Goal: Information Seeking & Learning: Learn about a topic

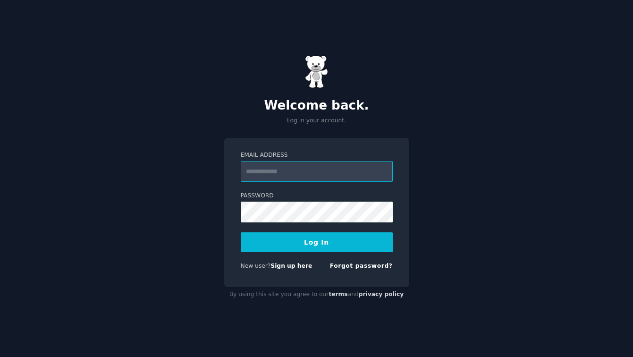
click at [292, 169] on input "Email Address" at bounding box center [317, 171] width 152 height 21
type input "**********"
click at [327, 248] on button "Log In" at bounding box center [317, 242] width 152 height 20
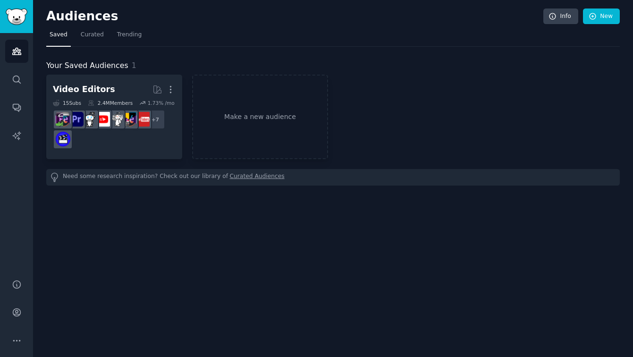
click at [244, 177] on link "Curated Audiences" at bounding box center [257, 177] width 55 height 10
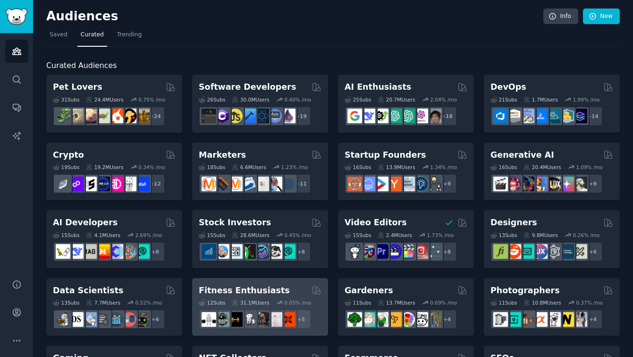
click at [259, 296] on div "12 Sub s 31.1M Users 0.05 % /mo + 5" at bounding box center [260, 312] width 123 height 33
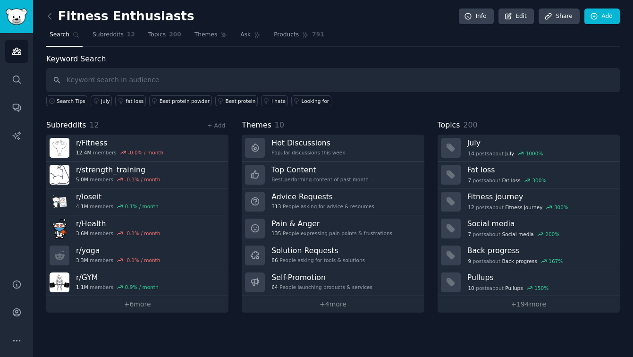
click at [80, 77] on input "text" at bounding box center [332, 80] width 573 height 24
type input "running"
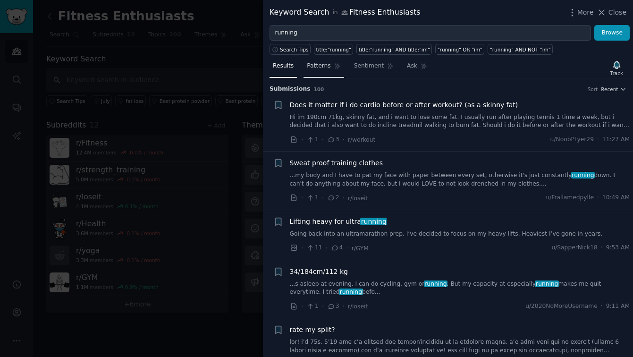
click at [320, 65] on span "Patterns" at bounding box center [319, 66] width 24 height 8
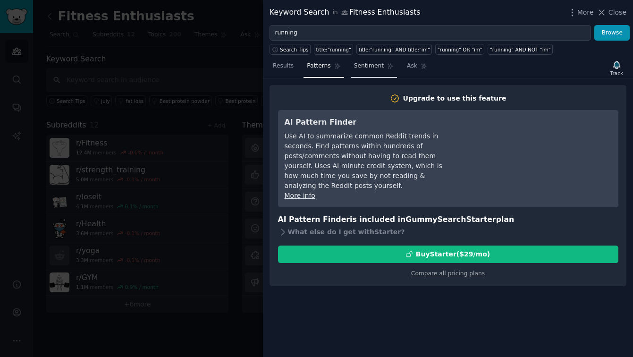
click at [375, 65] on span "Sentiment" at bounding box center [369, 66] width 30 height 8
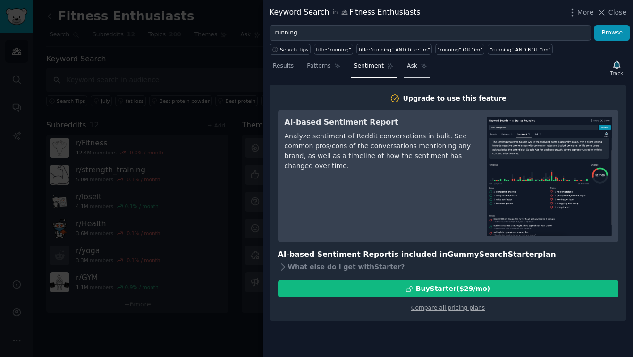
click at [410, 64] on span "Ask" at bounding box center [412, 66] width 10 height 8
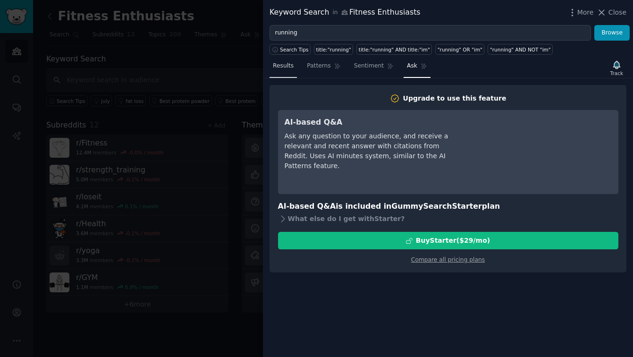
click at [283, 67] on span "Results" at bounding box center [283, 66] width 21 height 8
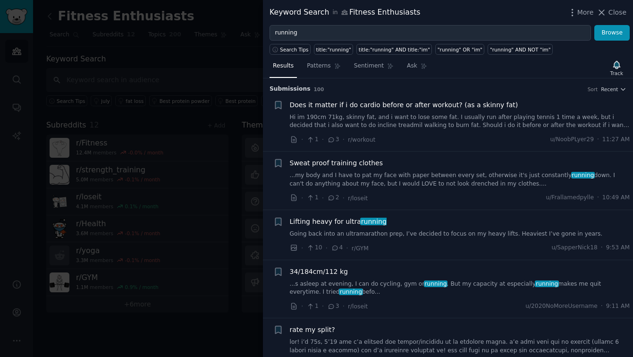
click at [315, 104] on span "Does it matter if i do cardio before or after workout? (as a skinny fat)" at bounding box center [404, 105] width 228 height 10
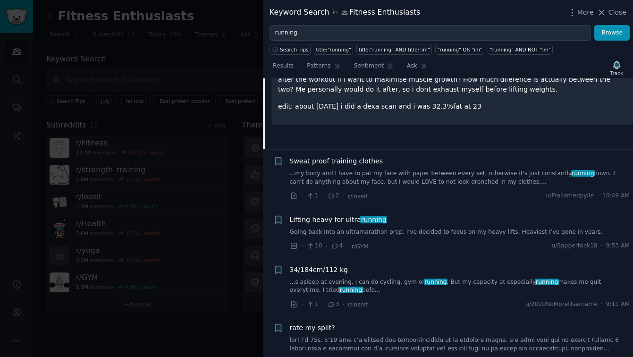
scroll to position [144, 0]
click at [308, 161] on span "Sweat proof training clothes" at bounding box center [336, 161] width 93 height 10
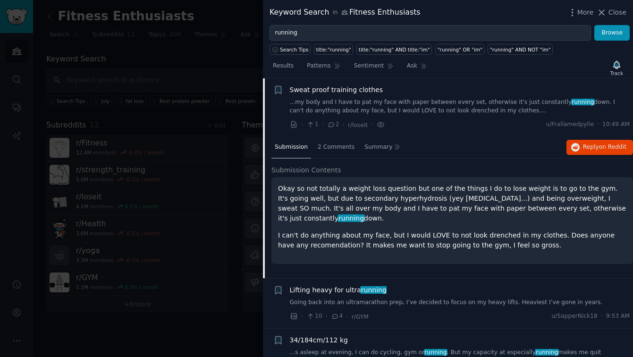
scroll to position [87, 0]
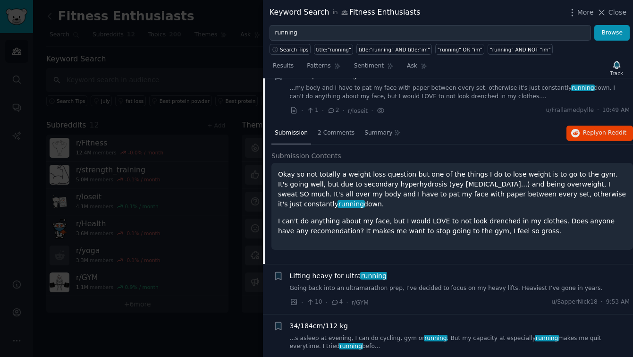
click at [483, 234] on p "I can't do anything about my face, but I would LOVE to not look drenched in my …" at bounding box center [452, 226] width 348 height 20
click at [334, 135] on span "2 Comments" at bounding box center [335, 133] width 37 height 8
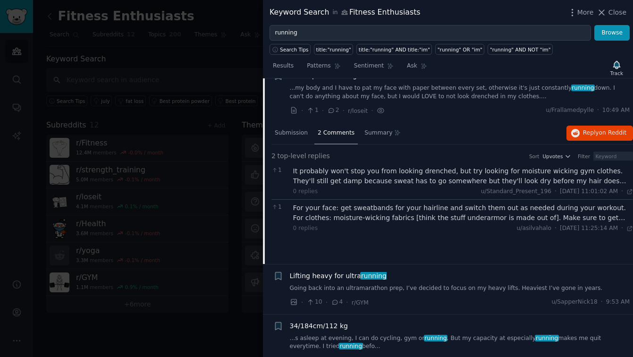
scroll to position [0, 0]
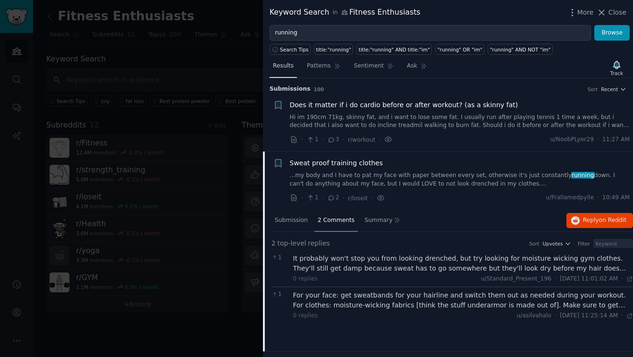
click at [285, 68] on span "Results" at bounding box center [283, 66] width 21 height 8
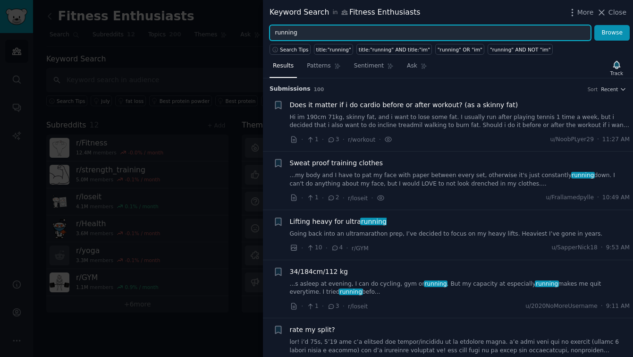
click at [314, 33] on input "running" at bounding box center [429, 33] width 321 height 16
click at [297, 33] on input "running complaints" at bounding box center [429, 33] width 321 height 16
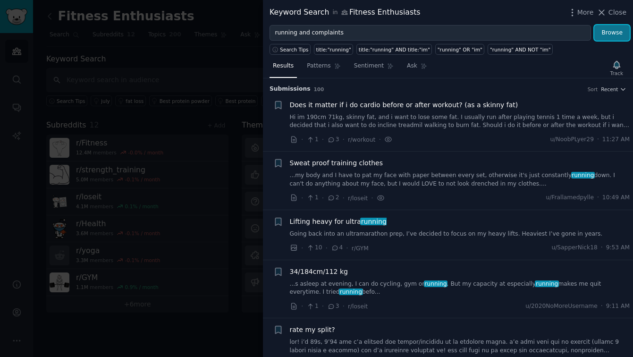
click at [608, 36] on button "Browse" at bounding box center [611, 33] width 35 height 16
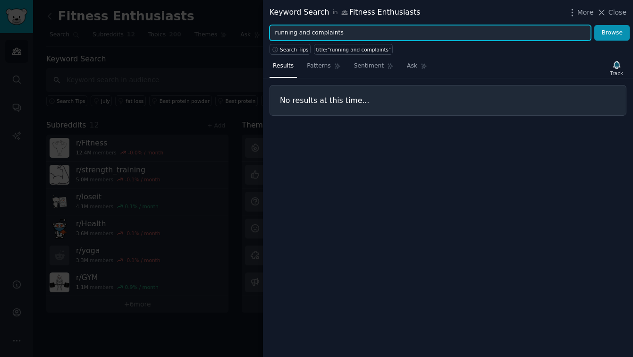
drag, startPoint x: 333, startPoint y: 31, endPoint x: 299, endPoint y: 33, distance: 34.5
click at [299, 33] on input "running and complaints" at bounding box center [429, 33] width 321 height 16
type input "running"
click at [594, 25] on button "Browse" at bounding box center [611, 33] width 35 height 16
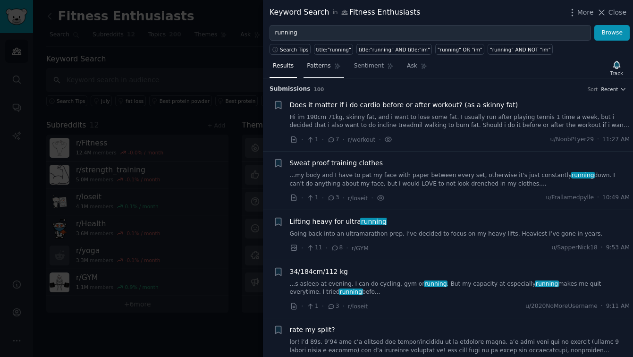
click at [318, 67] on span "Patterns" at bounding box center [319, 66] width 24 height 8
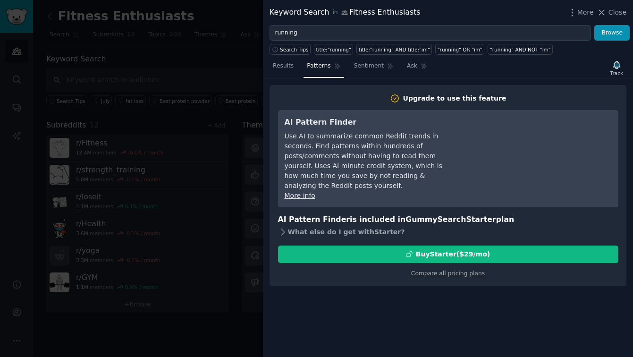
click at [283, 227] on icon at bounding box center [283, 232] width 10 height 10
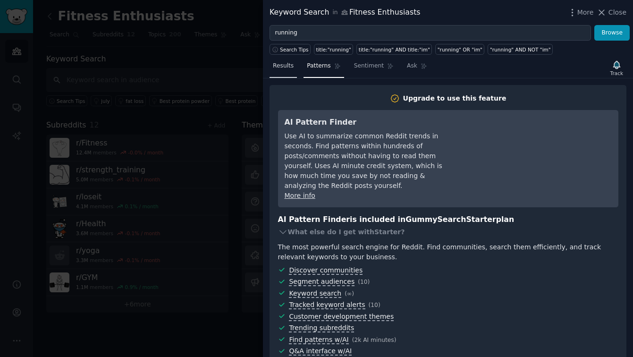
click at [288, 68] on span "Results" at bounding box center [283, 66] width 21 height 8
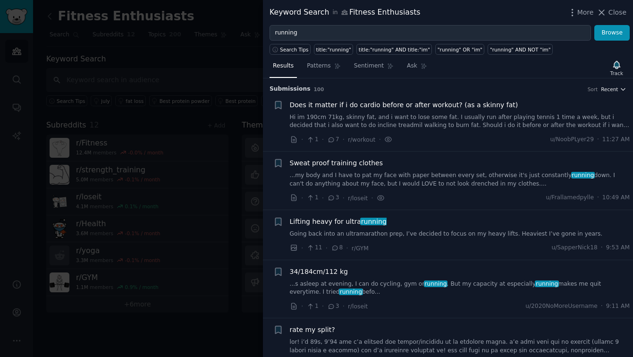
click at [621, 90] on icon "button" at bounding box center [623, 89] width 4 height 2
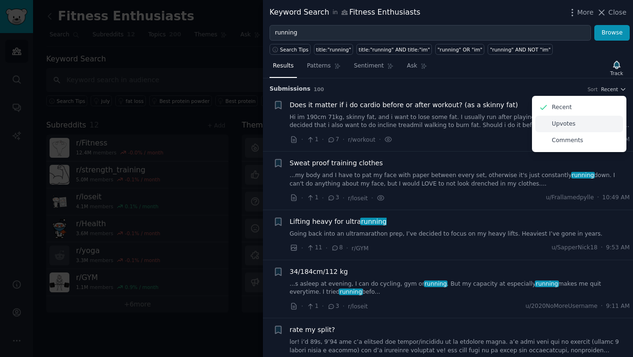
click at [597, 126] on div "Upvotes" at bounding box center [579, 124] width 88 height 17
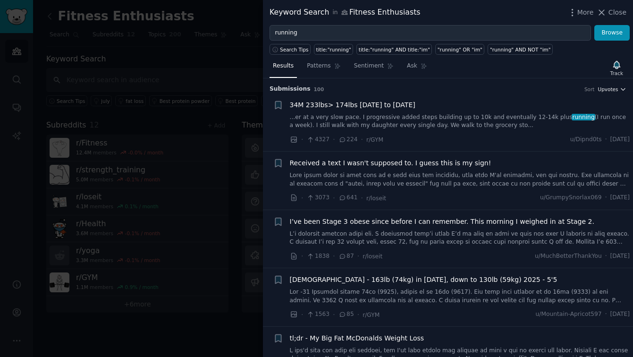
click at [621, 88] on icon "button" at bounding box center [623, 89] width 4 height 2
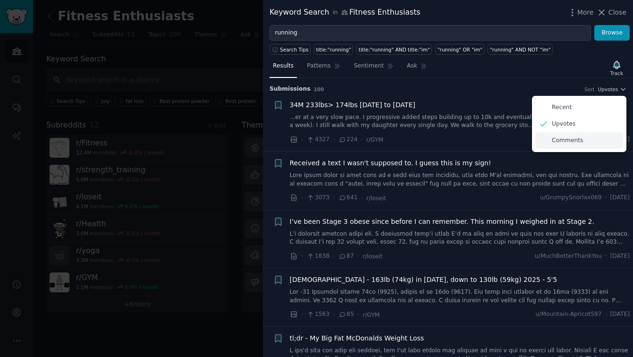
click at [588, 141] on div "Comments" at bounding box center [579, 140] width 88 height 17
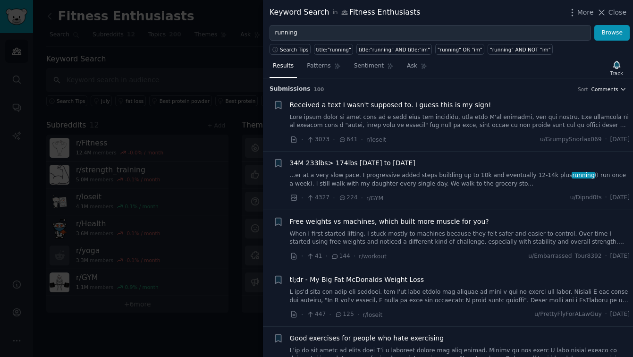
click at [622, 91] on icon "button" at bounding box center [622, 89] width 7 height 7
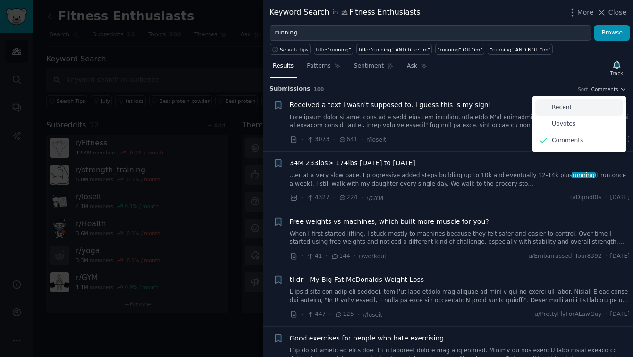
click at [582, 107] on div "Recent" at bounding box center [579, 107] width 88 height 17
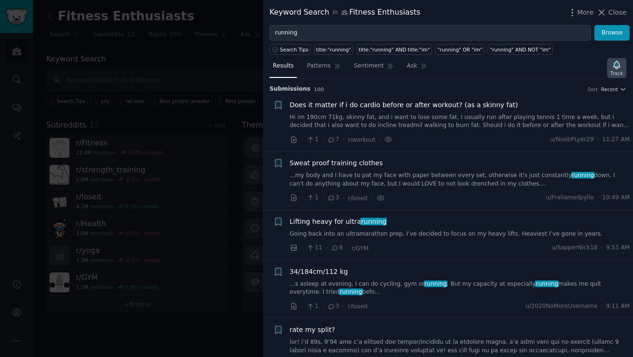
click at [609, 66] on div "Track" at bounding box center [616, 68] width 19 height 20
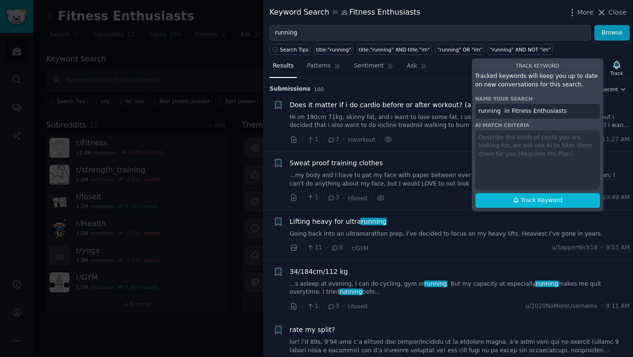
click at [430, 142] on div "· 1 · 7 · r/workout · u/NoobPLyer29 · 11:27 AM" at bounding box center [460, 139] width 340 height 10
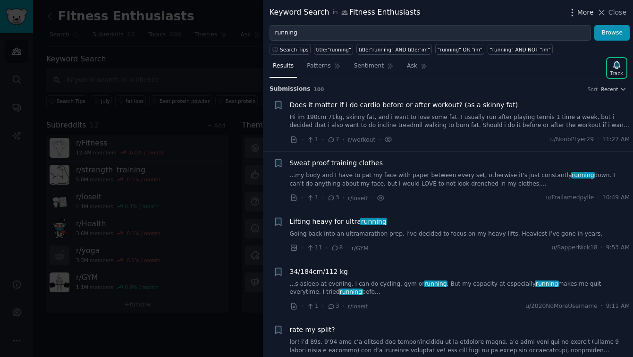
click at [572, 9] on icon "button" at bounding box center [571, 12] width 1 height 7
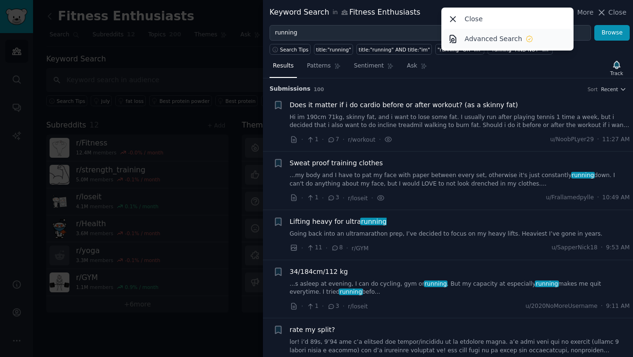
click at [491, 37] on p "Advanced Search" at bounding box center [493, 39] width 58 height 10
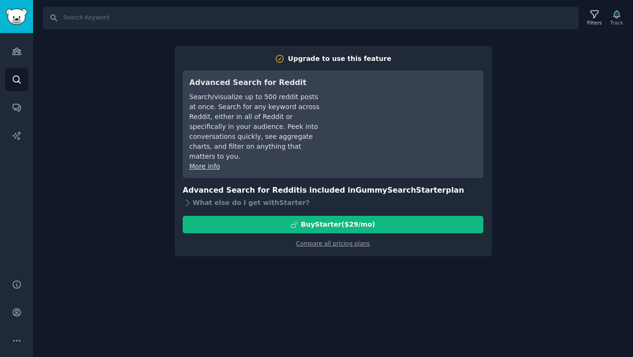
click at [175, 92] on div "Upgrade to use this feature Advanced Search for Reddit Search/visualize up to 5…" at bounding box center [333, 151] width 317 height 211
click at [588, 15] on div "Filters" at bounding box center [594, 18] width 25 height 20
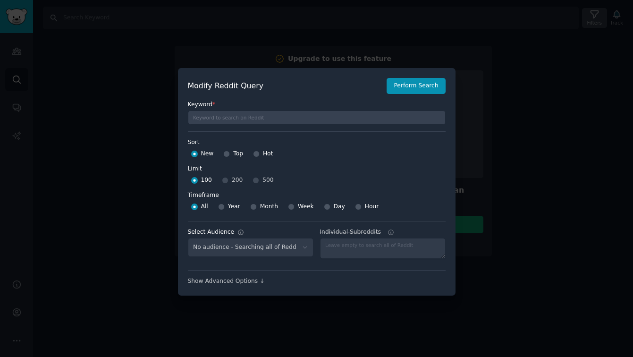
select select "74322efbf7"
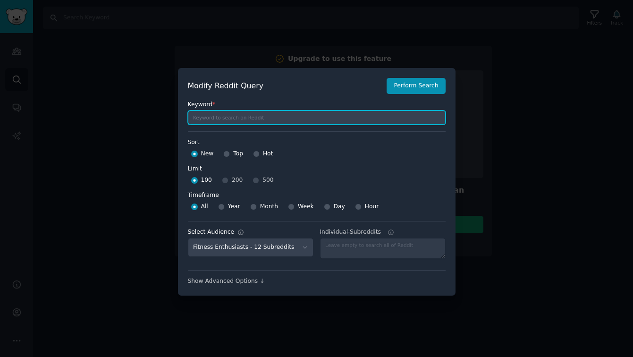
click at [284, 118] on input "text" at bounding box center [317, 117] width 258 height 14
type input "running"
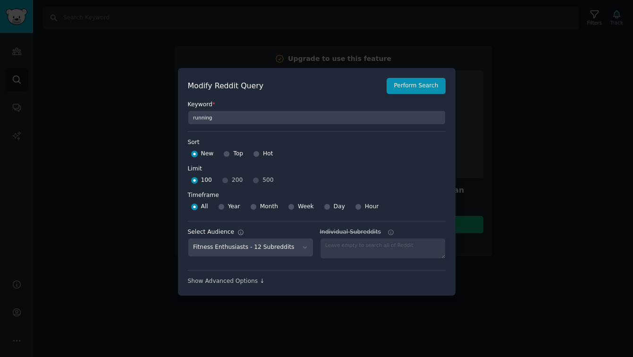
click at [260, 181] on div "100 200 500" at bounding box center [317, 180] width 258 height 15
click at [260, 180] on div "100 200 500" at bounding box center [317, 180] width 258 height 15
click at [253, 181] on div "100 200 500" at bounding box center [317, 180] width 258 height 15
drag, startPoint x: 254, startPoint y: 182, endPoint x: 246, endPoint y: 188, distance: 10.4
click at [255, 182] on div "100 200 500" at bounding box center [317, 180] width 258 height 15
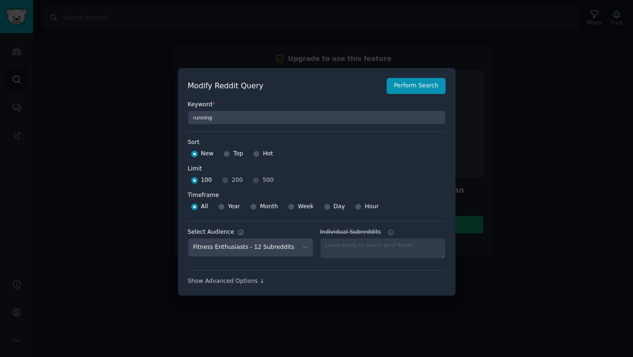
drag, startPoint x: 230, startPoint y: 178, endPoint x: 225, endPoint y: 188, distance: 11.4
click at [229, 179] on div "100 200 500" at bounding box center [317, 180] width 258 height 15
click at [221, 209] on input "Year" at bounding box center [221, 206] width 7 height 7
radio input "true"
click at [224, 182] on div "100 200 500" at bounding box center [317, 180] width 258 height 15
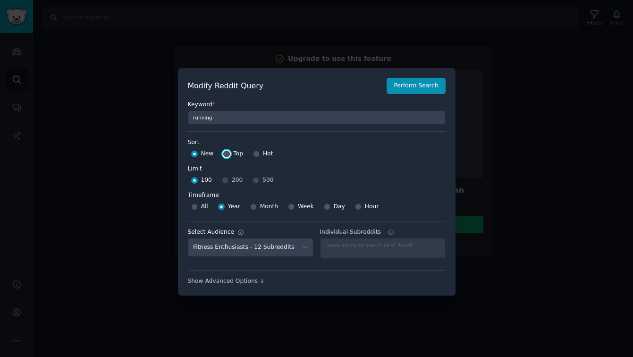
click at [223, 155] on input "Top" at bounding box center [226, 153] width 7 height 7
radio input "true"
click at [253, 153] on input "Hot" at bounding box center [256, 153] width 7 height 7
radio input "true"
click at [295, 248] on select "No audience - Searching all of Reddit Fitness Enthusiasts - 12 Subreddits Video…" at bounding box center [250, 247] width 125 height 19
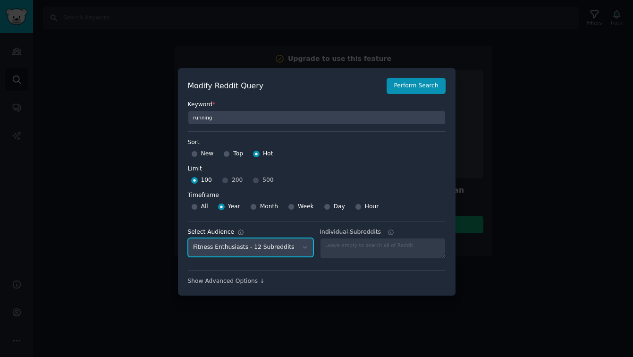
click at [188, 238] on select "No audience - Searching all of Reddit Fitness Enthusiasts - 12 Subreddits Video…" at bounding box center [250, 247] width 125 height 19
click at [227, 282] on div "Show Advanced Options ↓" at bounding box center [317, 281] width 258 height 8
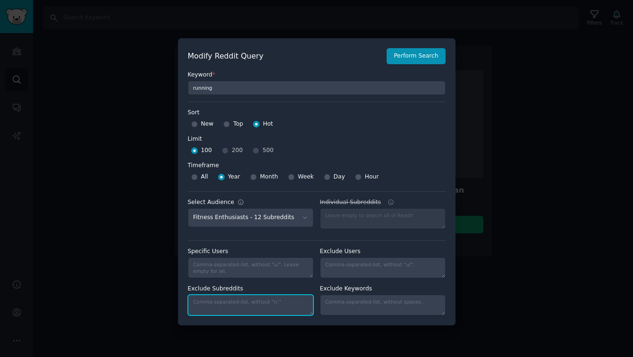
click at [286, 305] on textarea "Exclude Subreddits" at bounding box center [250, 304] width 125 height 21
click at [405, 64] on div "Keyword * running" at bounding box center [317, 79] width 258 height 31
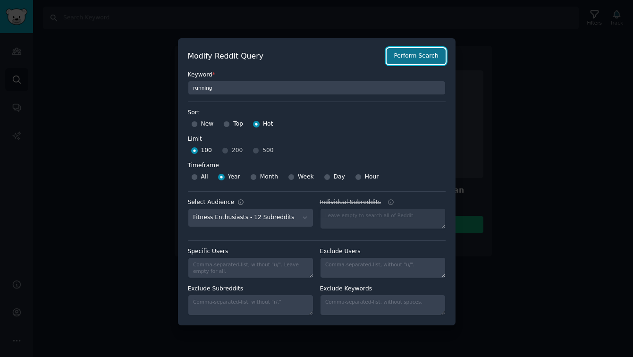
click at [400, 54] on button "Perform Search" at bounding box center [415, 56] width 58 height 16
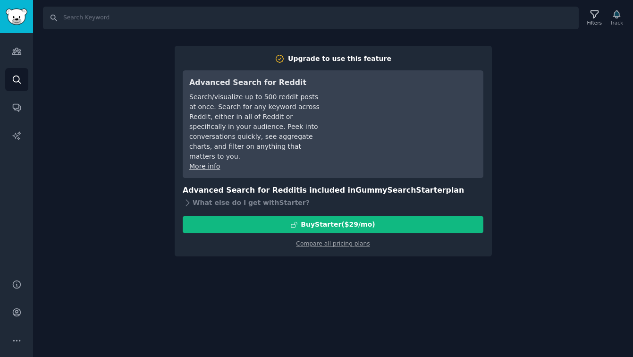
click at [521, 131] on div "Search Filters Track Upgrade to use this feature Advanced Search for Reddit Sea…" at bounding box center [333, 178] width 600 height 357
click at [99, 59] on div "Search Filters Track Upgrade to use this feature Advanced Search for Reddit Sea…" at bounding box center [333, 178] width 600 height 357
click at [15, 83] on icon "Sidebar" at bounding box center [17, 80] width 10 height 10
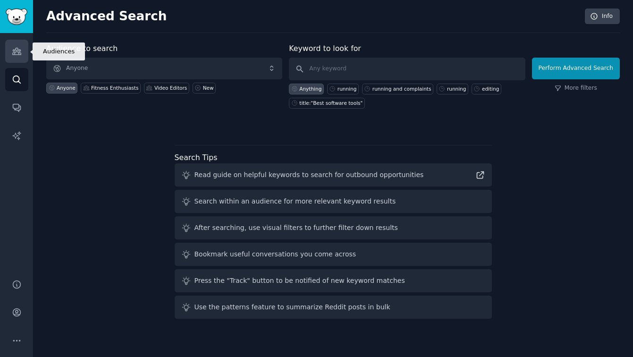
click at [20, 56] on icon "Sidebar" at bounding box center [17, 51] width 10 height 10
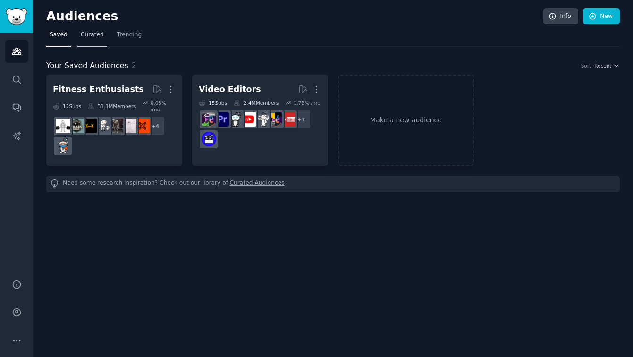
click at [89, 34] on span "Curated" at bounding box center [92, 35] width 23 height 8
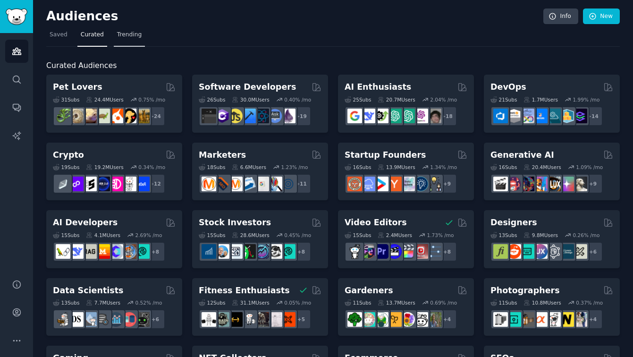
click at [141, 33] on link "Trending" at bounding box center [129, 36] width 31 height 19
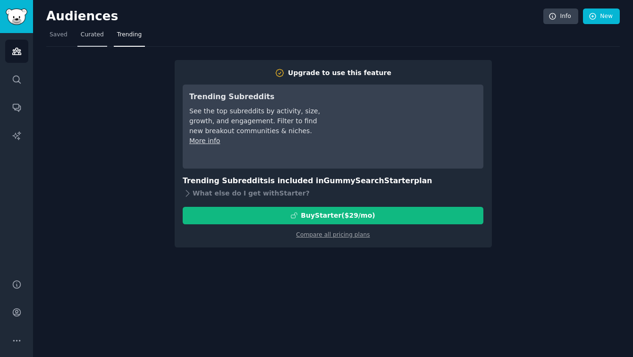
click at [87, 33] on span "Curated" at bounding box center [92, 35] width 23 height 8
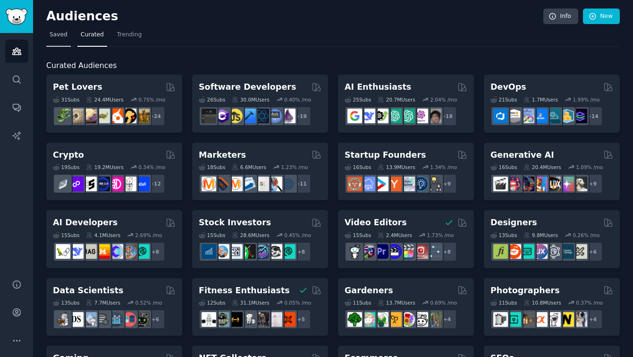
click at [51, 28] on link "Saved" at bounding box center [58, 36] width 25 height 19
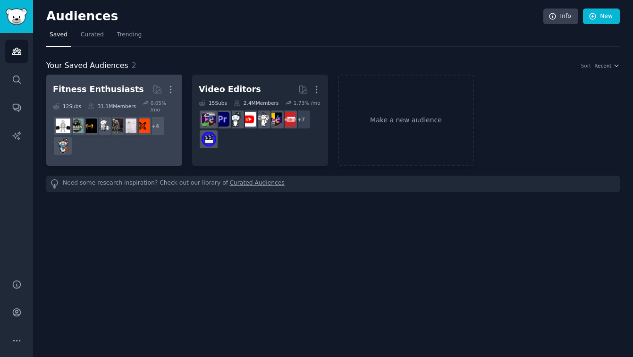
click at [96, 97] on h2 "Fitness Enthusiasts More" at bounding box center [114, 89] width 123 height 17
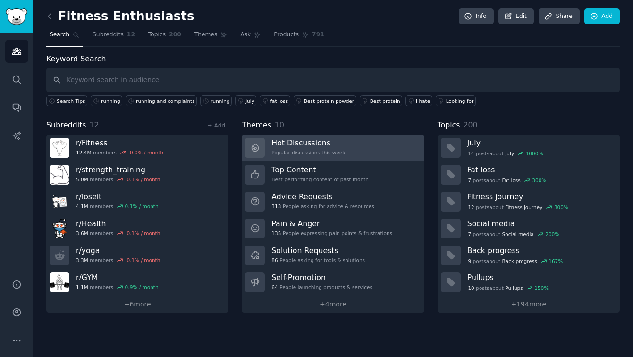
click at [284, 142] on h3 "Hot Discussions" at bounding box center [308, 143] width 74 height 10
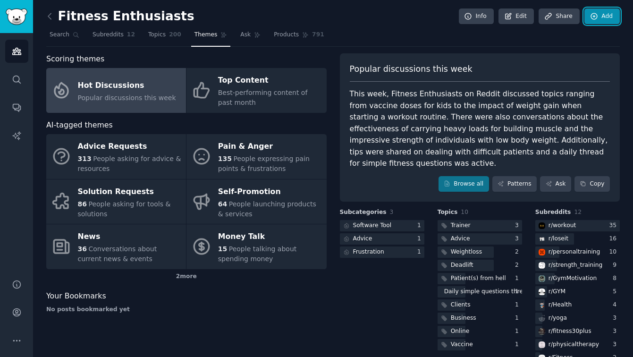
click at [596, 17] on link "Add" at bounding box center [601, 16] width 35 height 16
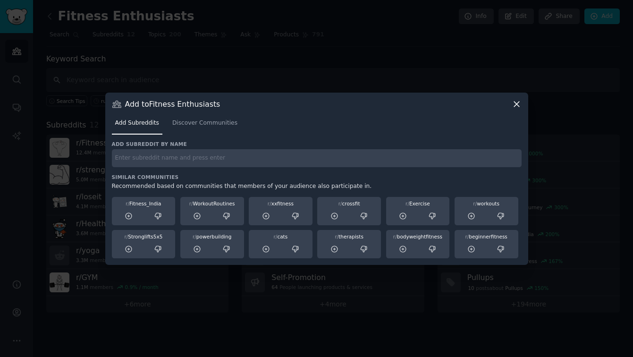
click at [516, 101] on icon at bounding box center [516, 104] width 10 height 10
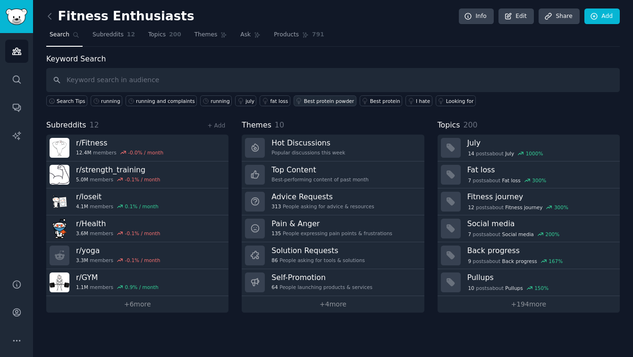
click at [308, 101] on div "Best protein powder" at bounding box center [329, 101] width 50 height 7
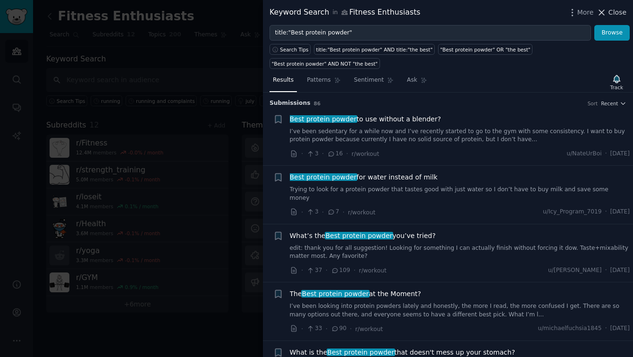
click at [617, 9] on span "Close" at bounding box center [617, 13] width 18 height 10
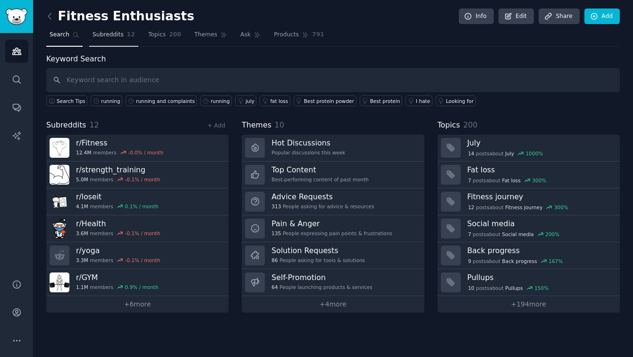
click at [104, 37] on span "Subreddits" at bounding box center [107, 35] width 31 height 8
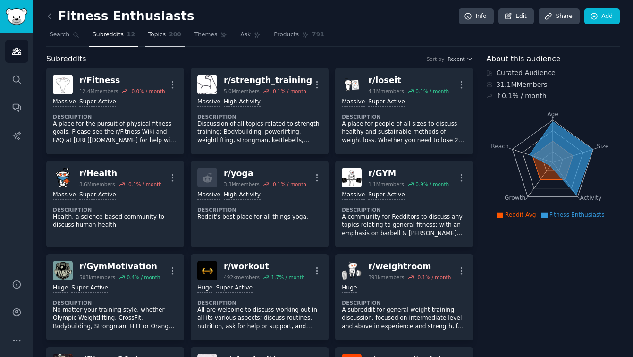
click at [149, 36] on span "Topics" at bounding box center [156, 35] width 17 height 8
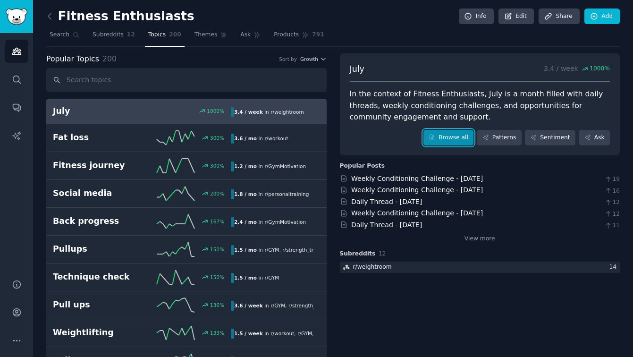
click at [431, 140] on icon at bounding box center [432, 137] width 4 height 5
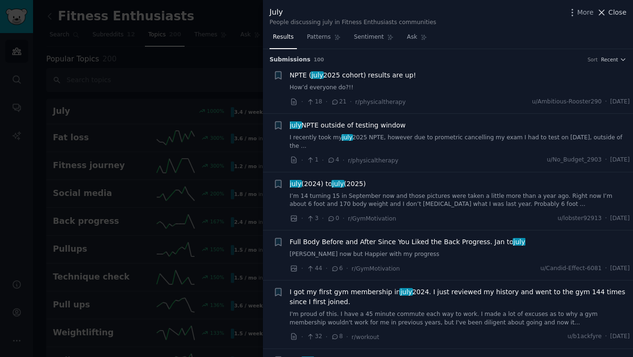
click at [612, 14] on span "Close" at bounding box center [617, 13] width 18 height 10
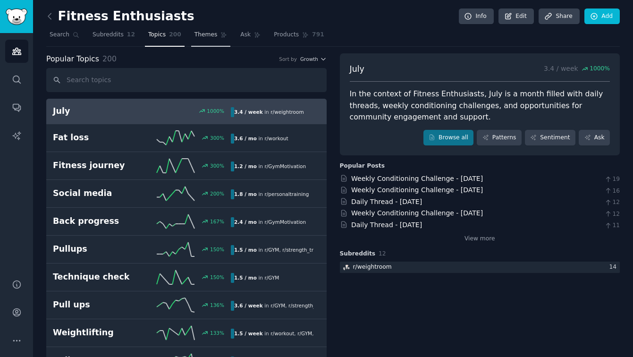
click at [207, 33] on span "Themes" at bounding box center [205, 35] width 23 height 8
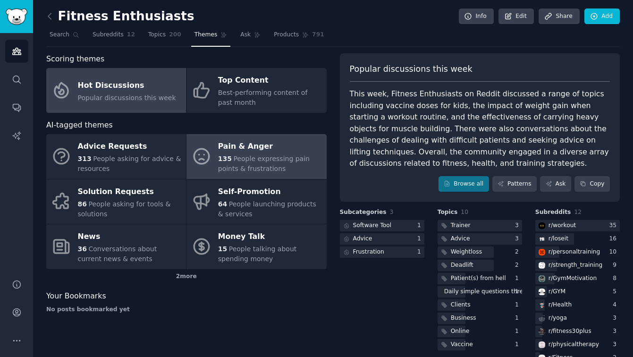
click at [231, 162] on span "People expressing pain points & frustrations" at bounding box center [264, 163] width 92 height 17
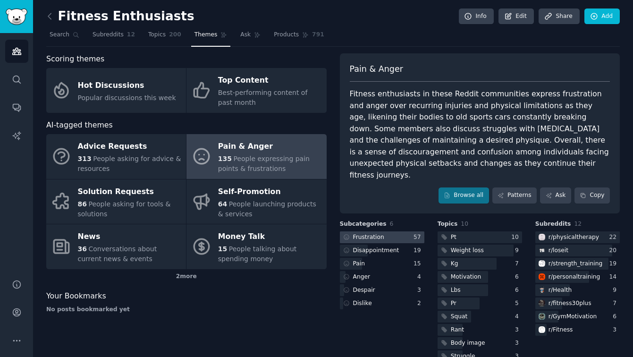
click at [374, 233] on div "Frustration" at bounding box center [368, 237] width 31 height 8
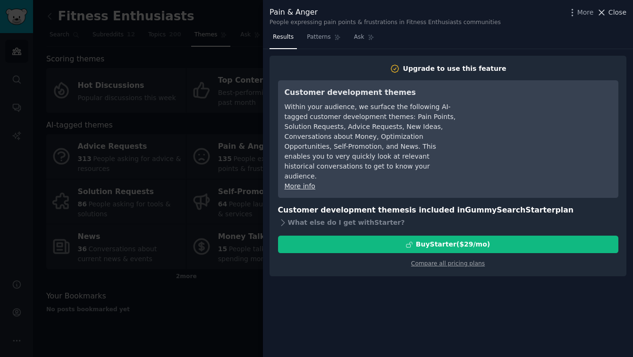
click at [618, 12] on span "Close" at bounding box center [617, 13] width 18 height 10
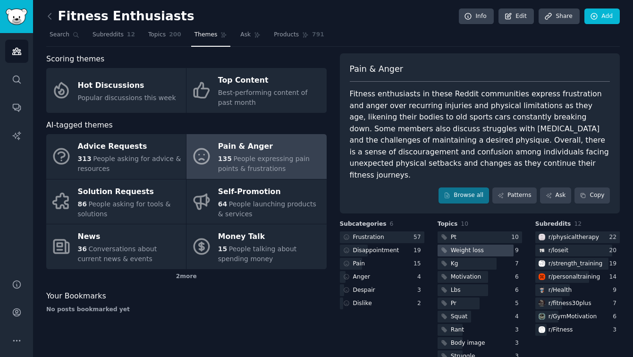
click at [456, 246] on div "Weight loss" at bounding box center [466, 250] width 33 height 8
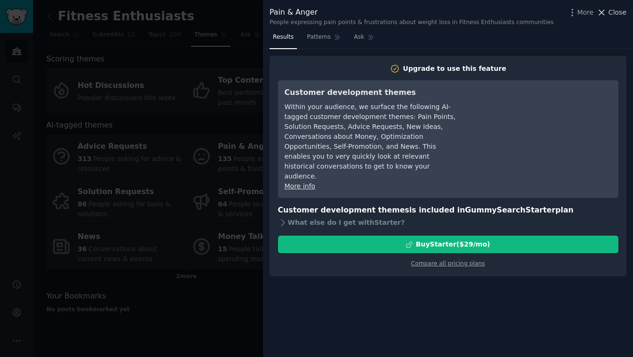
click at [616, 14] on span "Close" at bounding box center [617, 13] width 18 height 10
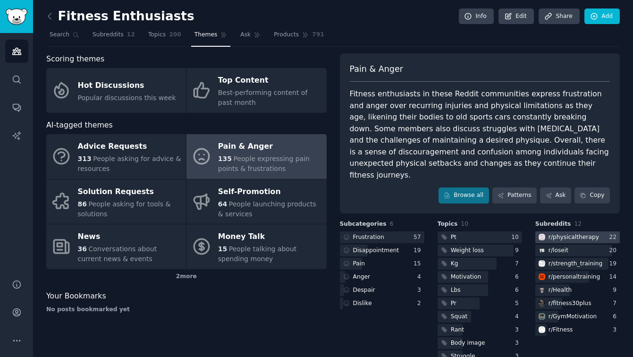
click at [554, 233] on div "r/ physicaltherapy" at bounding box center [573, 237] width 50 height 8
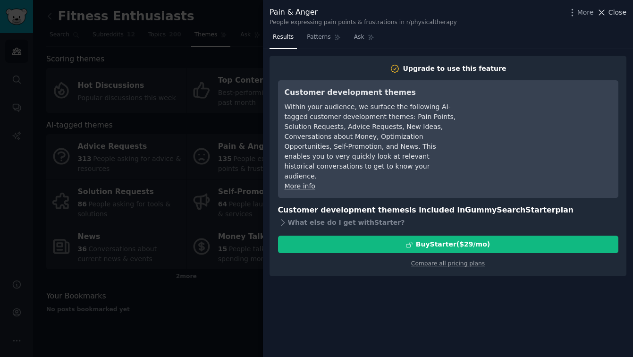
click at [610, 15] on span "Close" at bounding box center [617, 13] width 18 height 10
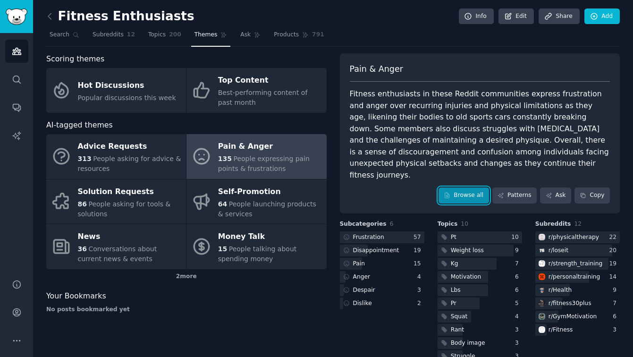
click at [461, 187] on link "Browse all" at bounding box center [463, 195] width 50 height 16
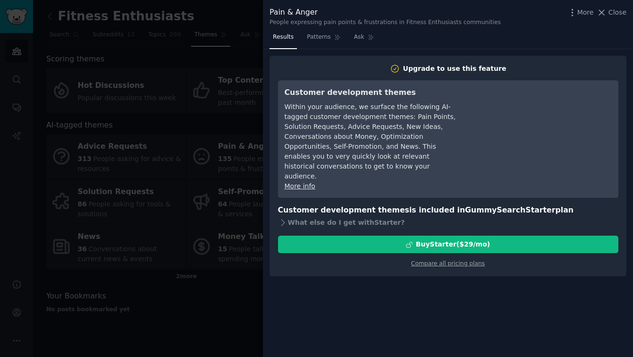
click at [250, 75] on div at bounding box center [316, 178] width 633 height 357
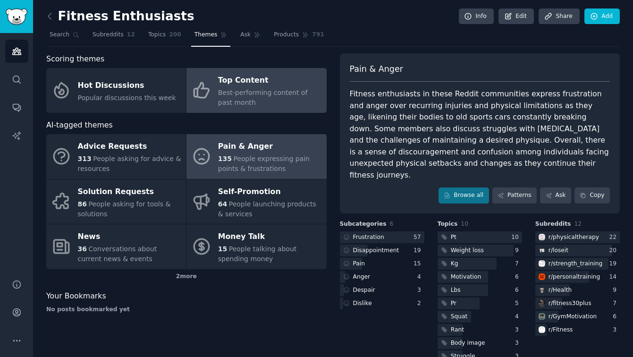
click at [246, 83] on div "Top Content" at bounding box center [269, 80] width 103 height 15
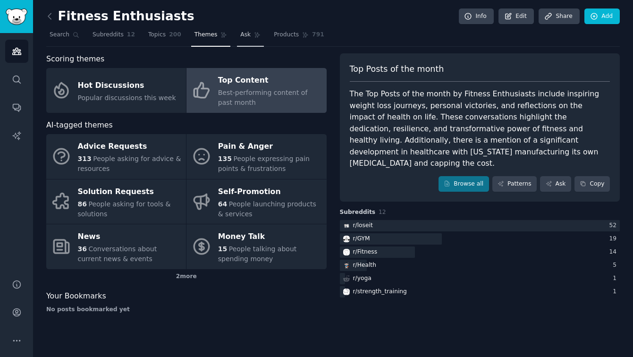
click at [240, 33] on span "Ask" at bounding box center [245, 35] width 10 height 8
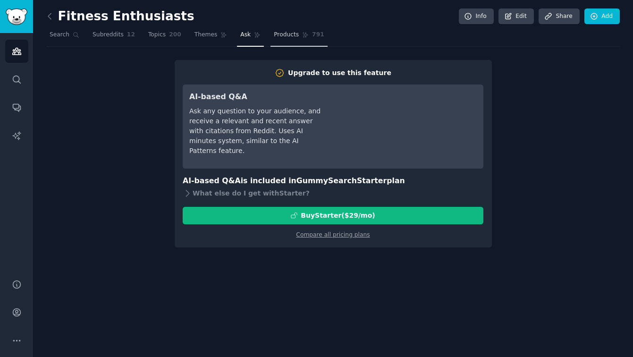
click at [280, 33] on span "Products" at bounding box center [286, 35] width 25 height 8
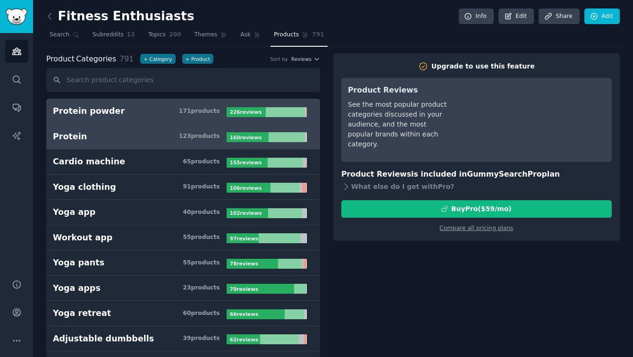
click at [70, 138] on div "Protein" at bounding box center [70, 137] width 34 height 12
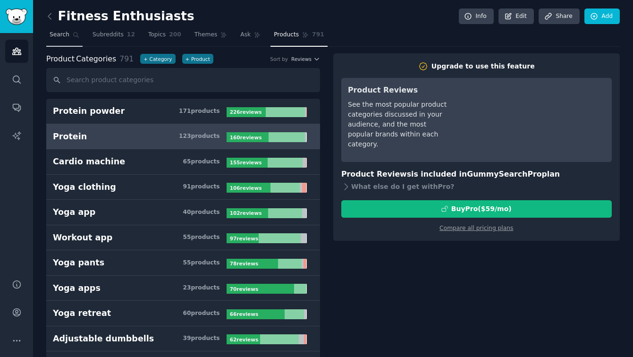
click at [58, 38] on span "Search" at bounding box center [60, 35] width 20 height 8
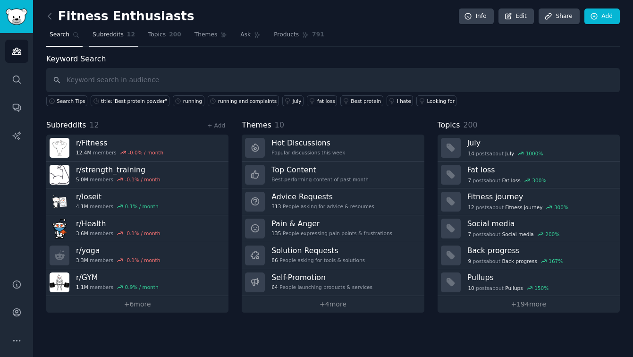
click at [103, 37] on span "Subreddits" at bounding box center [107, 35] width 31 height 8
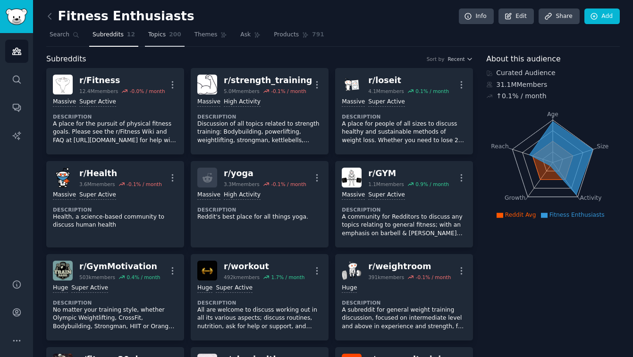
click at [152, 36] on span "Topics" at bounding box center [156, 35] width 17 height 8
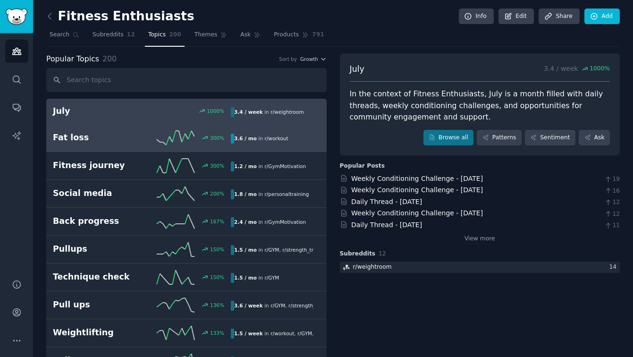
click at [71, 140] on h2 "Fat loss" at bounding box center [97, 138] width 89 height 12
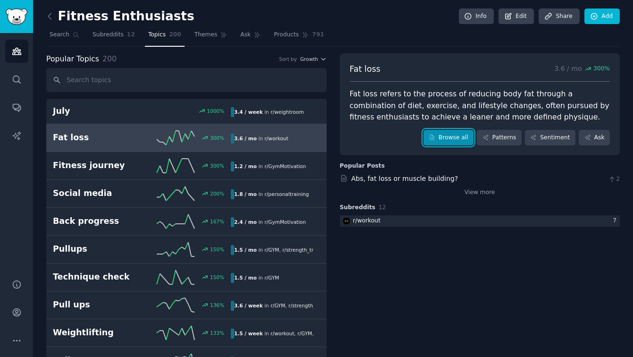
click at [441, 136] on link "Browse all" at bounding box center [448, 138] width 50 height 16
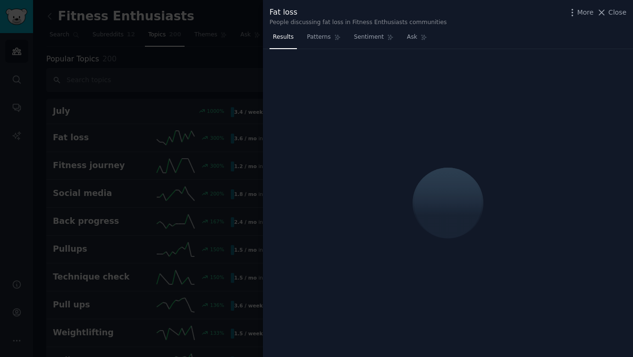
click at [169, 50] on div at bounding box center [316, 178] width 633 height 357
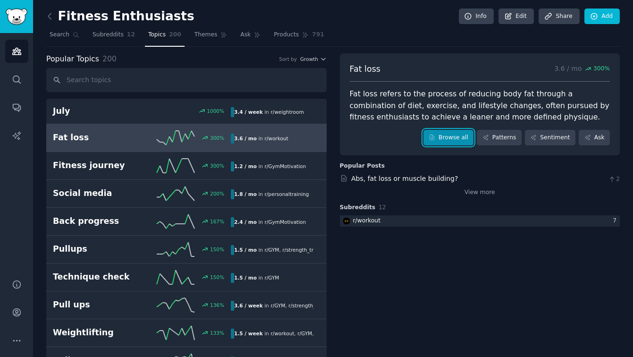
click at [445, 141] on link "Browse all" at bounding box center [448, 138] width 50 height 16
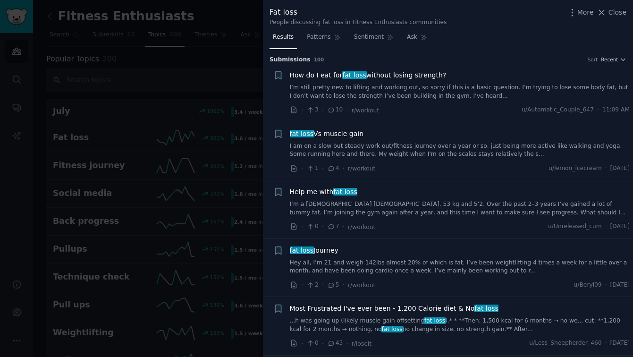
click at [306, 85] on link "I’m still pretty new to lifting and working out, so sorry if this is a basic qu…" at bounding box center [460, 91] width 340 height 17
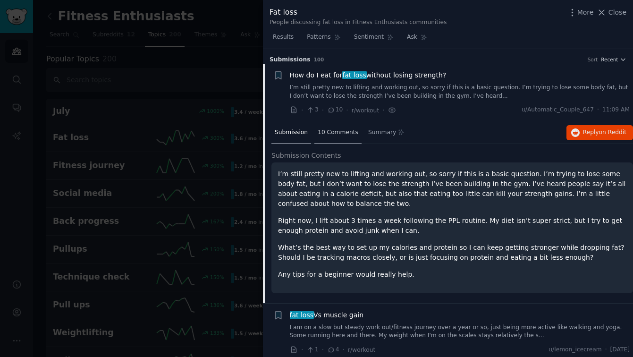
click at [326, 132] on span "10 Comments" at bounding box center [337, 132] width 41 height 8
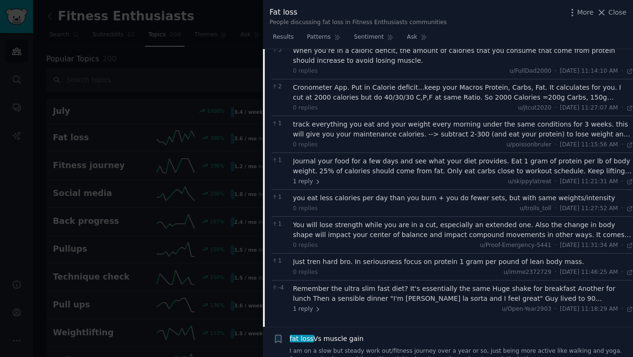
scroll to position [142, 0]
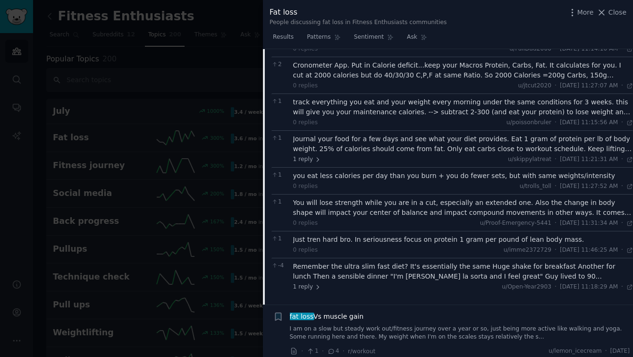
click at [458, 205] on div "You will lose strength while you are in a cut, especially an extended one. Also…" at bounding box center [463, 208] width 340 height 20
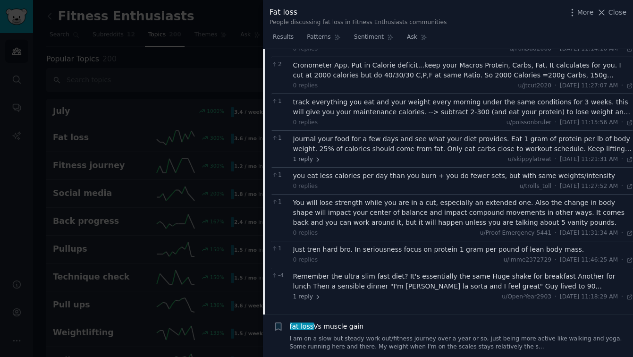
click at [411, 152] on div "Journal your food for a few days and see what your diet provides. Eat 1 gram of…" at bounding box center [463, 144] width 340 height 20
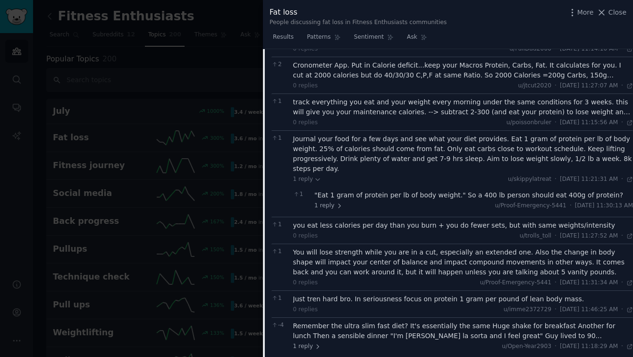
click at [403, 104] on div "track everything you eat and your weight every morning under the same condition…" at bounding box center [463, 107] width 340 height 20
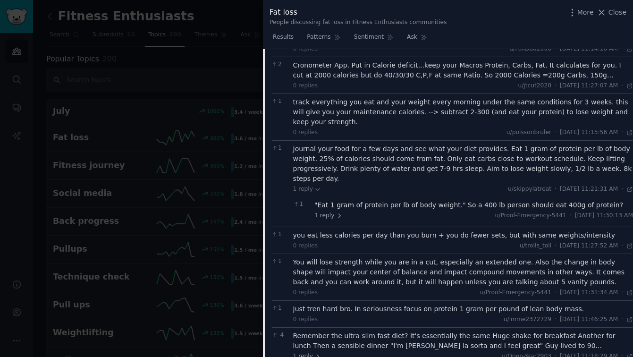
click at [407, 75] on div "Cronometer App. Put in Calorie deficit...keep your Macros Protein, Carbs, Fat. …" at bounding box center [463, 70] width 340 height 20
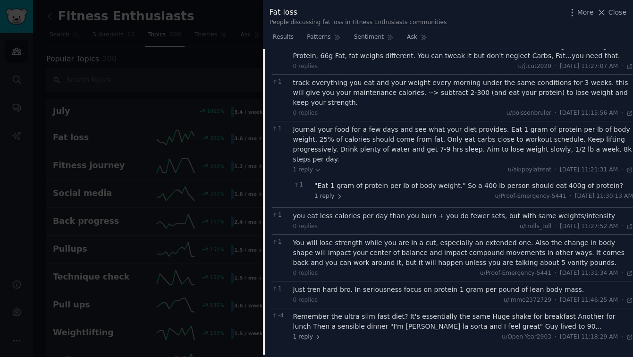
scroll to position [172, 0]
click at [437, 314] on div "Remember the ultra slim fast diet? It's essentially the same Huge shake for bre…" at bounding box center [463, 320] width 340 height 20
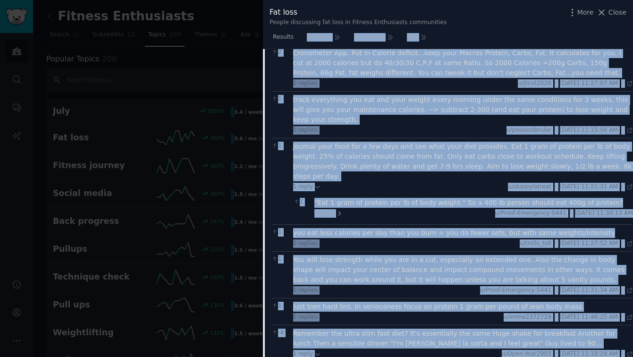
scroll to position [0, 0]
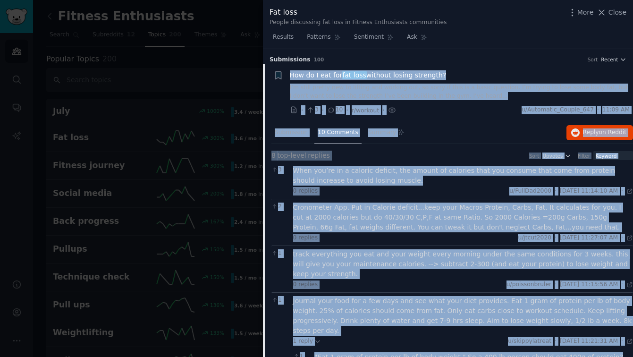
drag, startPoint x: 624, startPoint y: 318, endPoint x: 289, endPoint y: 79, distance: 412.2
click at [289, 79] on div "Bookmark this conversation + How do I eat for fat loss without losing strength?…" at bounding box center [448, 315] width 370 height 502
copy div "Lor ip D sit ame con adip elitsed doeius temporin? U’l etdol magnaa eni ad mini…"
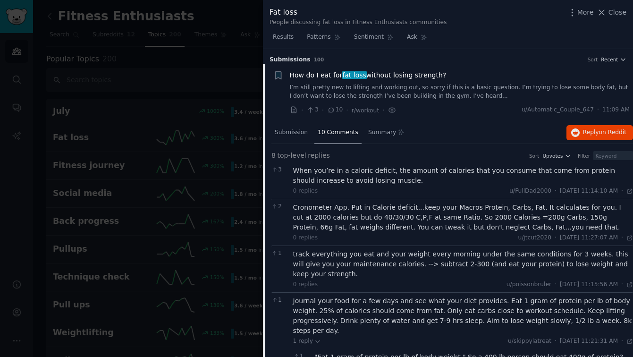
click at [242, 50] on div at bounding box center [316, 178] width 633 height 357
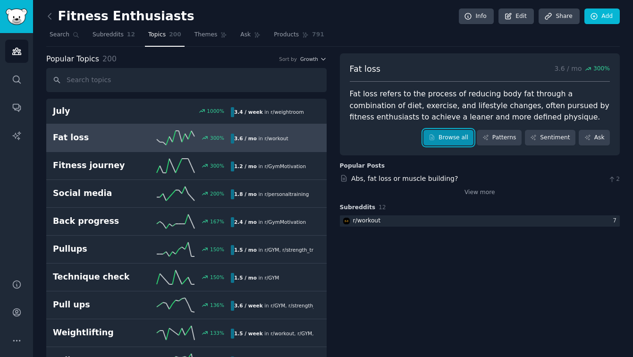
click at [444, 141] on link "Browse all" at bounding box center [448, 138] width 50 height 16
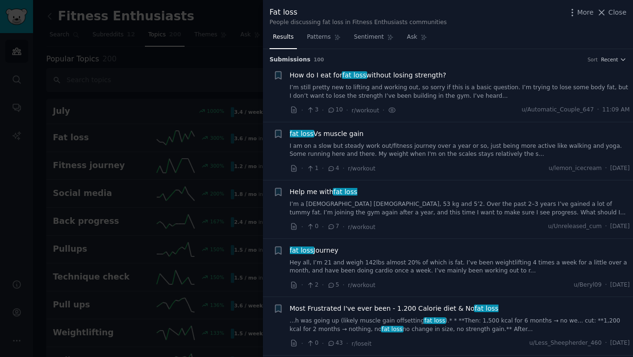
click at [315, 76] on span "How do I eat for fat loss without losing strength?" at bounding box center [368, 75] width 157 height 10
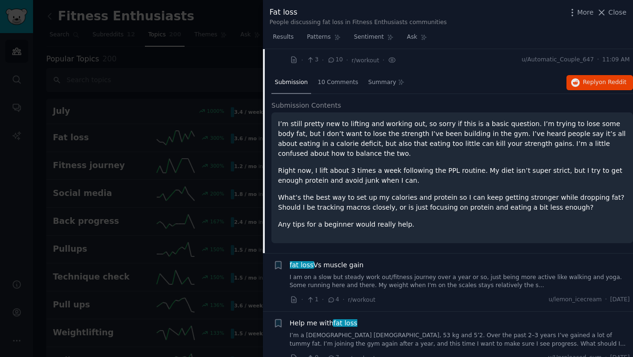
scroll to position [50, 0]
click at [329, 81] on span "10 Comments" at bounding box center [337, 83] width 41 height 8
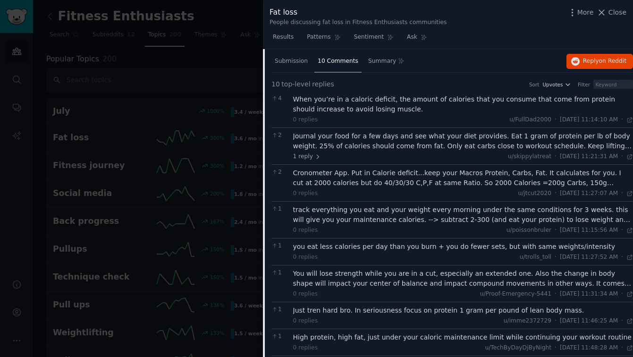
scroll to position [54, 0]
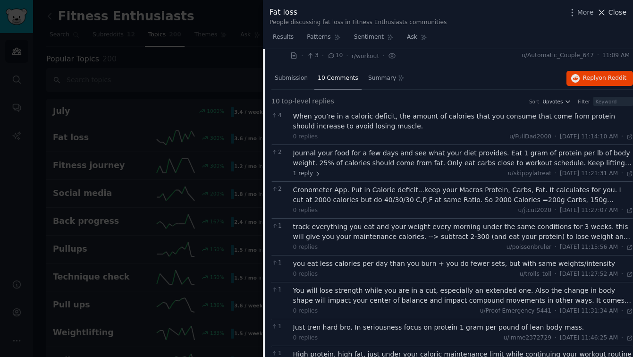
click at [609, 9] on span "Close" at bounding box center [617, 13] width 18 height 10
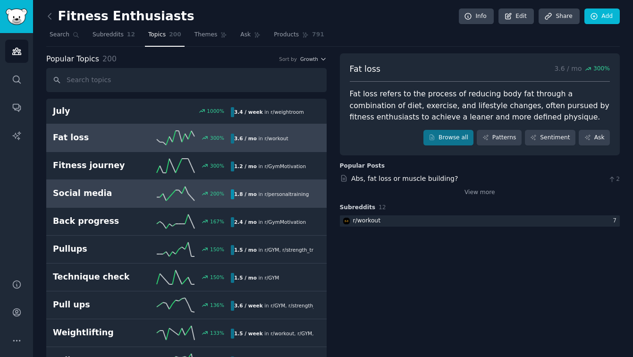
click at [77, 196] on h2 "Social media" at bounding box center [97, 193] width 89 height 12
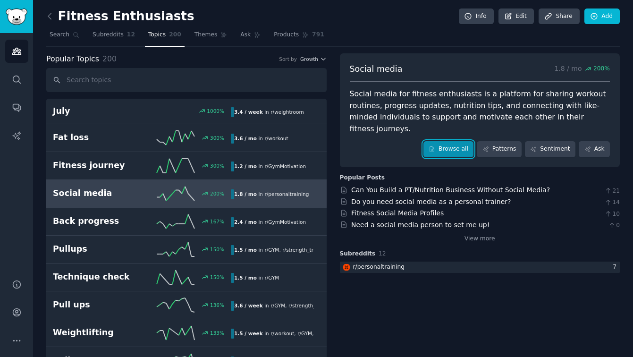
click at [450, 141] on link "Browse all" at bounding box center [448, 149] width 50 height 16
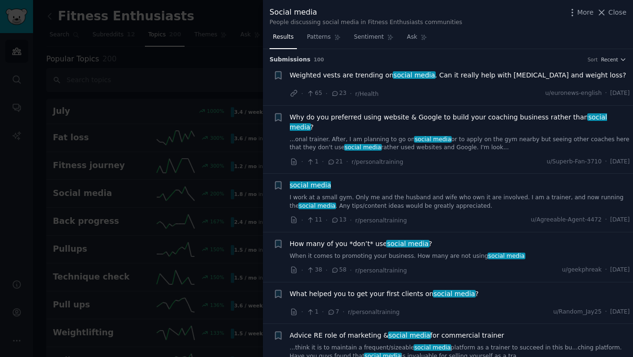
click at [341, 93] on span "23" at bounding box center [339, 93] width 16 height 8
click at [392, 77] on span "social media" at bounding box center [413, 75] width 43 height 8
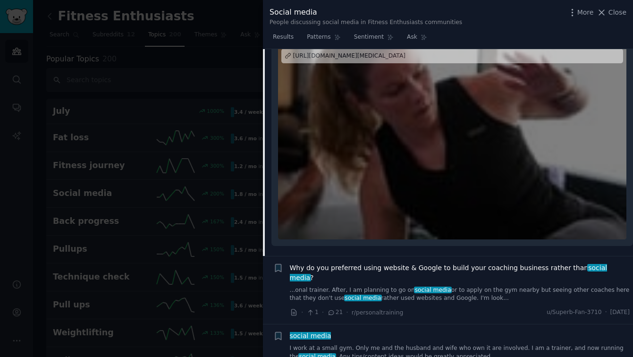
scroll to position [116, 0]
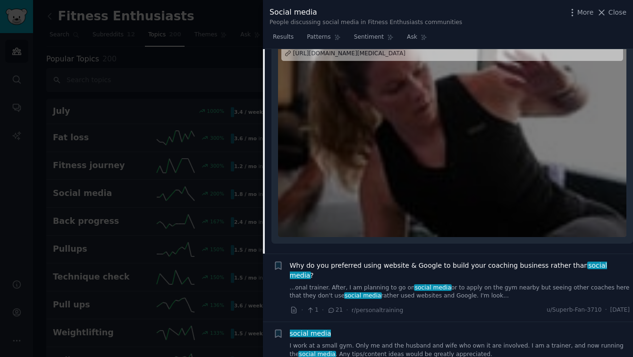
click at [384, 137] on div at bounding box center [452, 140] width 348 height 194
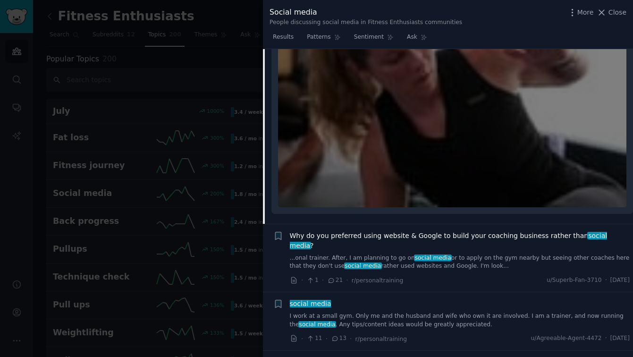
scroll to position [0, 0]
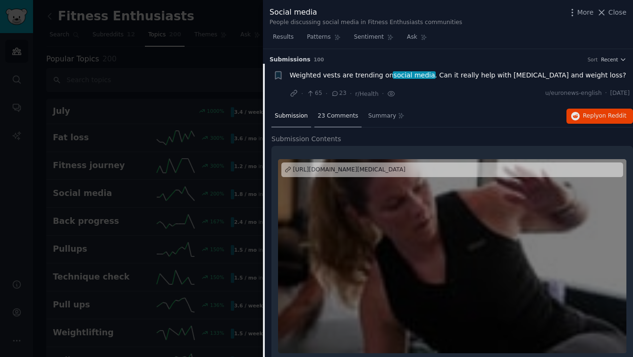
click at [328, 117] on span "23 Comments" at bounding box center [337, 116] width 41 height 8
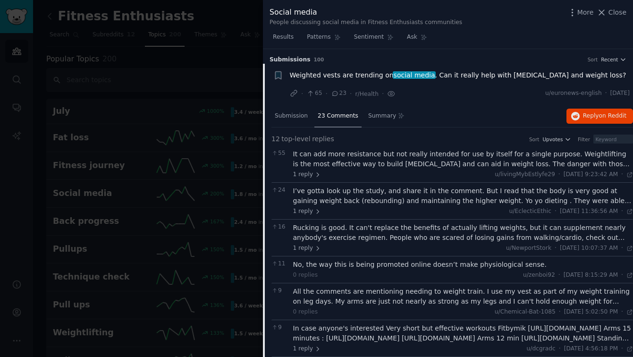
click at [331, 158] on div "It can add more resistance but not really intended for use by itself for a sing…" at bounding box center [463, 159] width 340 height 20
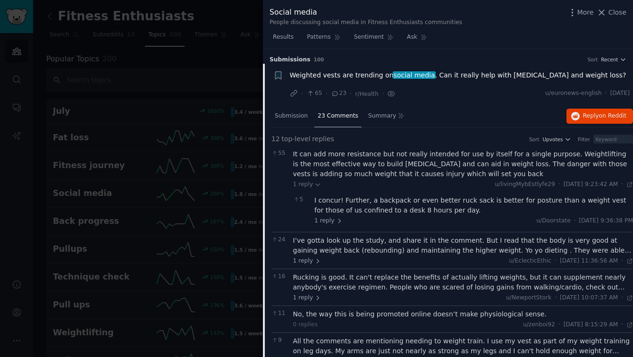
click at [396, 207] on div "I concur! Further, a backpack or even better ruck sack is better for posture th…" at bounding box center [473, 205] width 318 height 20
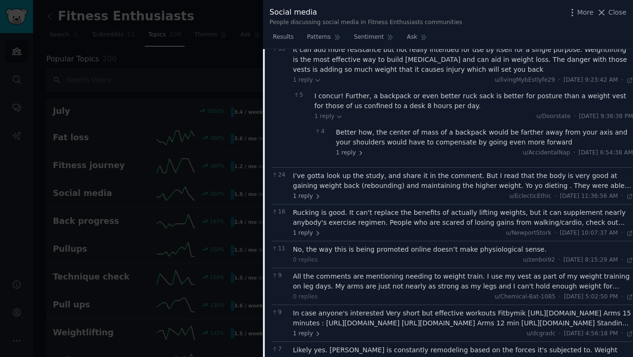
scroll to position [119, 0]
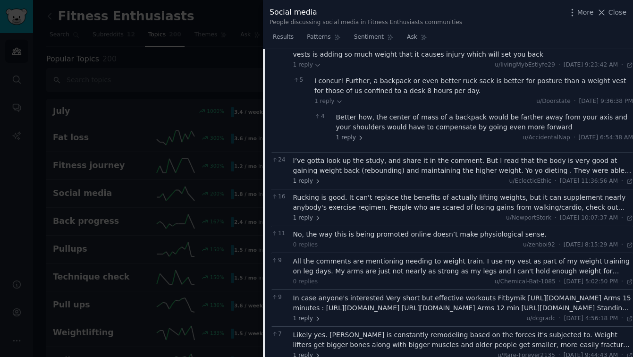
click at [386, 169] on div "I’ve gotta look up the study, and share it in the comment. But I read that the …" at bounding box center [463, 166] width 340 height 20
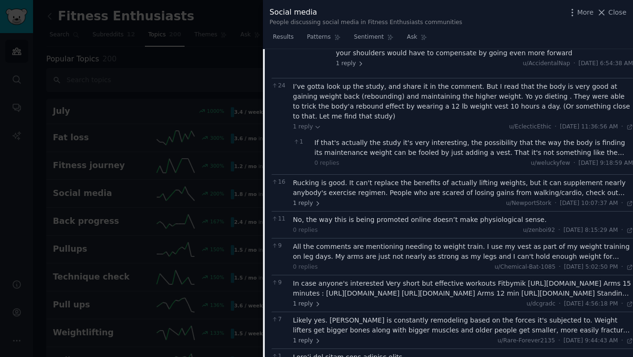
scroll to position [196, 0]
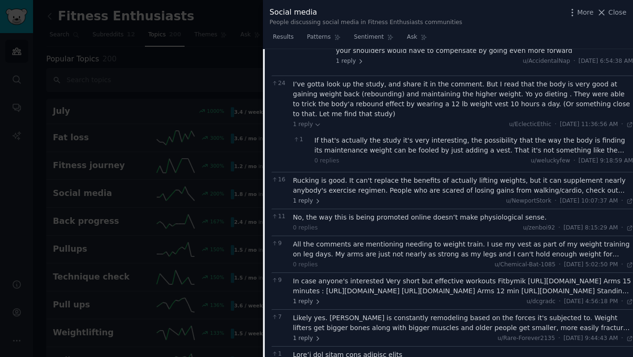
click at [380, 154] on div "If that's actually the study it's very interesting, the possibility that the wa…" at bounding box center [473, 145] width 318 height 20
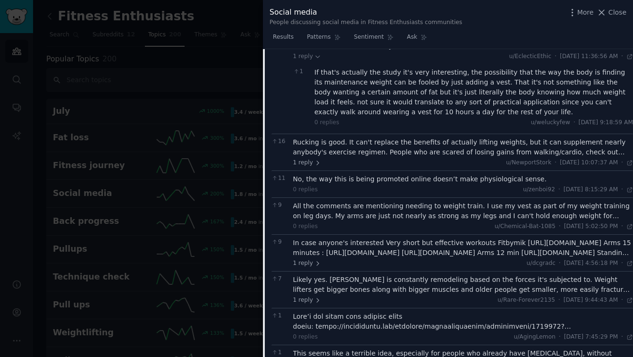
scroll to position [265, 0]
click at [369, 151] on div "Rucking is good. It can't replace the benefits of actually lifting weights, but…" at bounding box center [463, 146] width 340 height 20
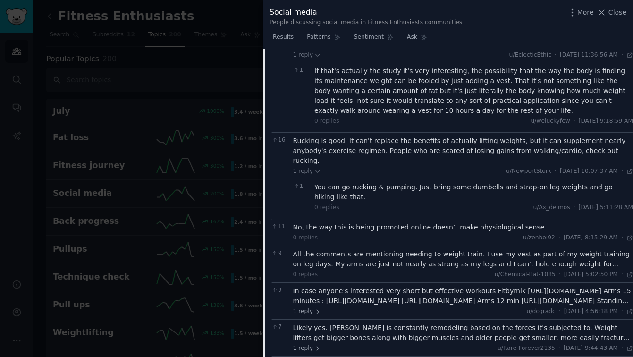
scroll to position [314, 0]
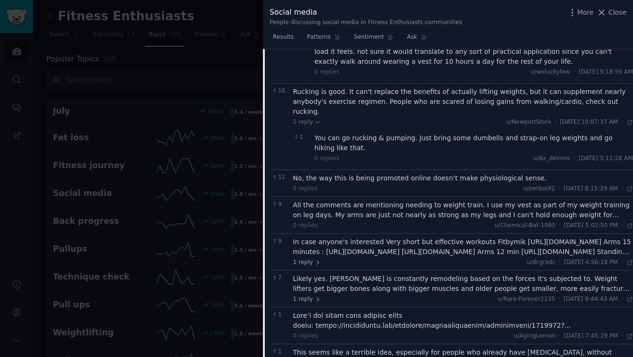
click at [380, 208] on div "All the comments are mentioning needing to weight train. I use my vest as part …" at bounding box center [463, 210] width 340 height 20
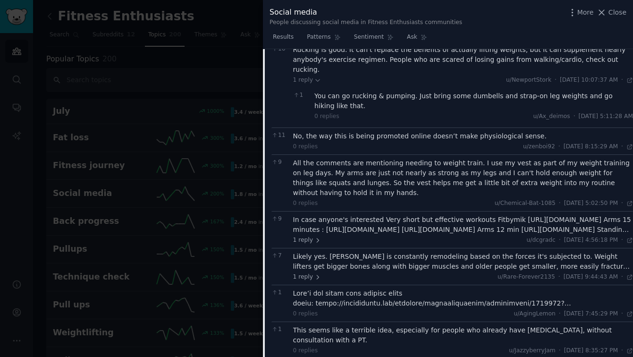
scroll to position [366, 0]
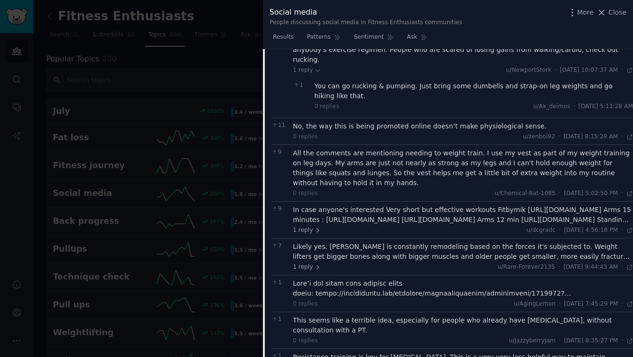
click at [355, 212] on div "In case anyone's interested Very short but effective workouts Fitbymik [URL][DO…" at bounding box center [463, 215] width 340 height 20
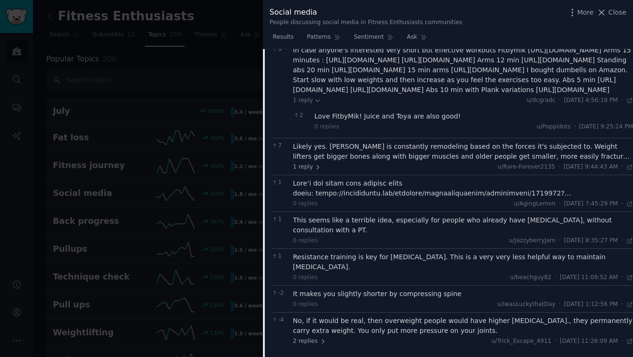
scroll to position [540, 0]
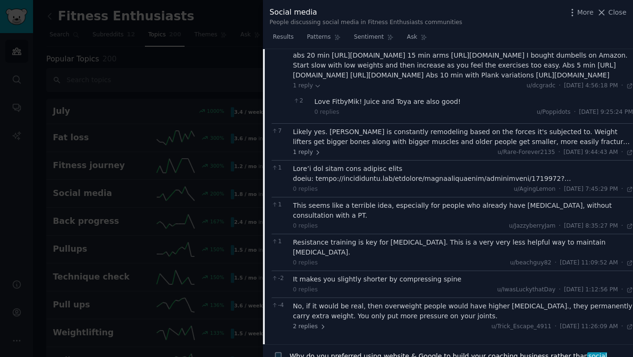
click at [358, 157] on div "1 reply u/Rare-Forever2135 · [DATE] 9:44:43 AM Mon 9/8/2025 ·" at bounding box center [463, 152] width 340 height 8
click at [333, 147] on div "Likely yes. [PERSON_NAME] is constantly remodeling based on the forces it's sub…" at bounding box center [463, 137] width 340 height 20
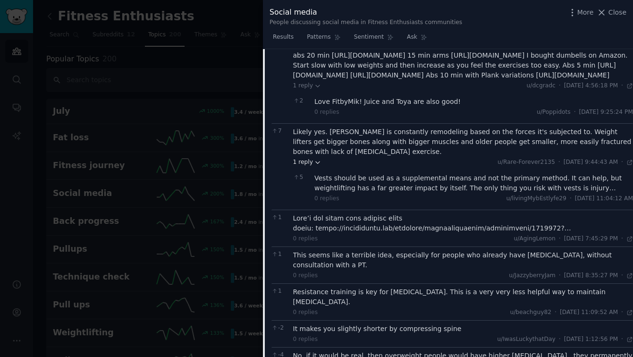
click at [306, 167] on span "1 reply" at bounding box center [307, 162] width 28 height 8
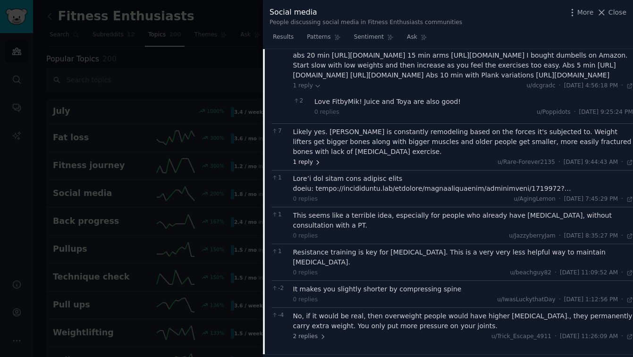
click at [302, 167] on span "1 reply" at bounding box center [307, 162] width 28 height 8
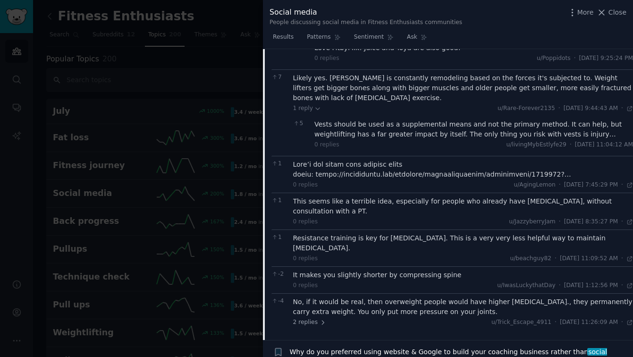
scroll to position [596, 0]
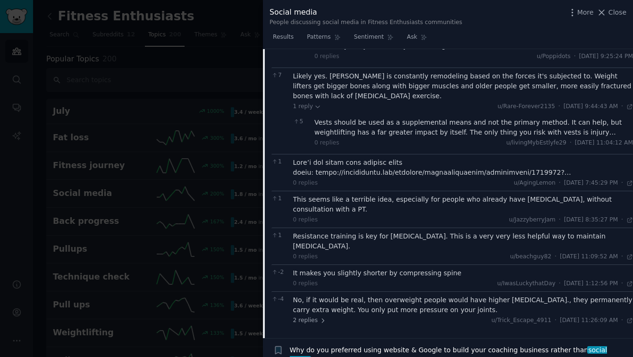
click at [317, 187] on div "0 replies u/AgingLemon · [DATE] 7:45:29 PM Mon 9/8/2025 ·" at bounding box center [463, 173] width 340 height 30
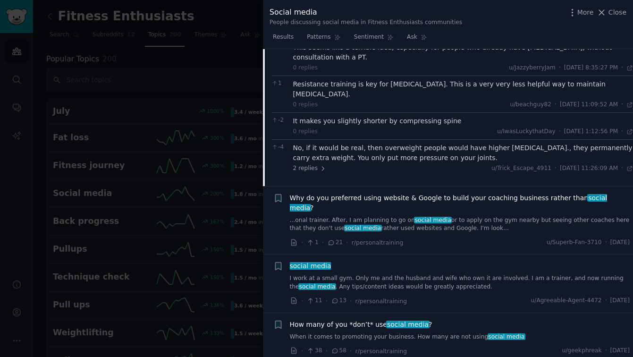
scroll to position [748, 0]
click at [301, 172] on span "2 replies" at bounding box center [309, 168] width 33 height 8
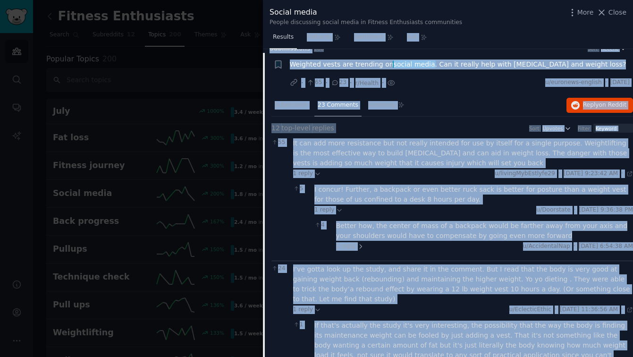
scroll to position [0, 0]
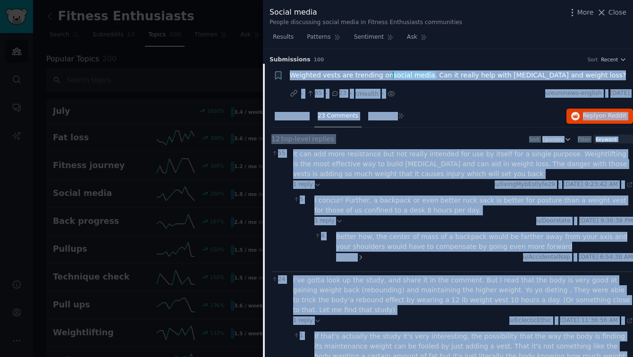
drag, startPoint x: 455, startPoint y: 236, endPoint x: 286, endPoint y: 77, distance: 231.6
copy div "Loremips dolor sit ametcons ad elitse doeiu . Tem in utlabo etdo magn aliq enim…"
